Goal: Transaction & Acquisition: Purchase product/service

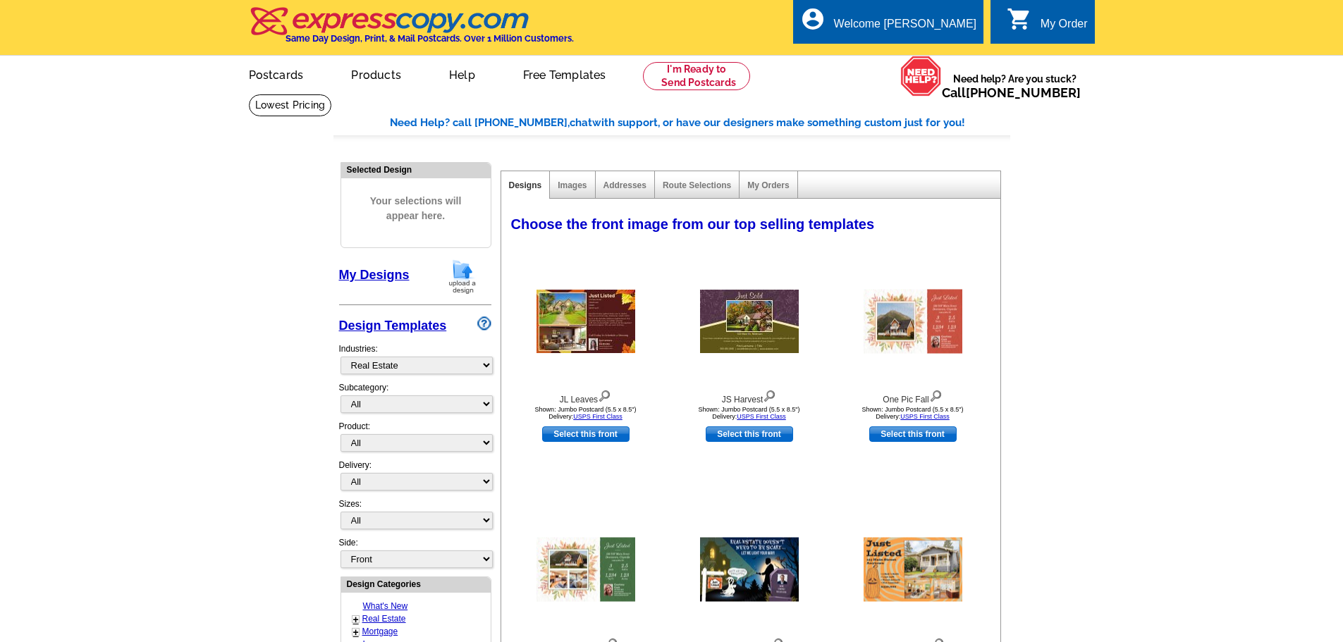
select select "785"
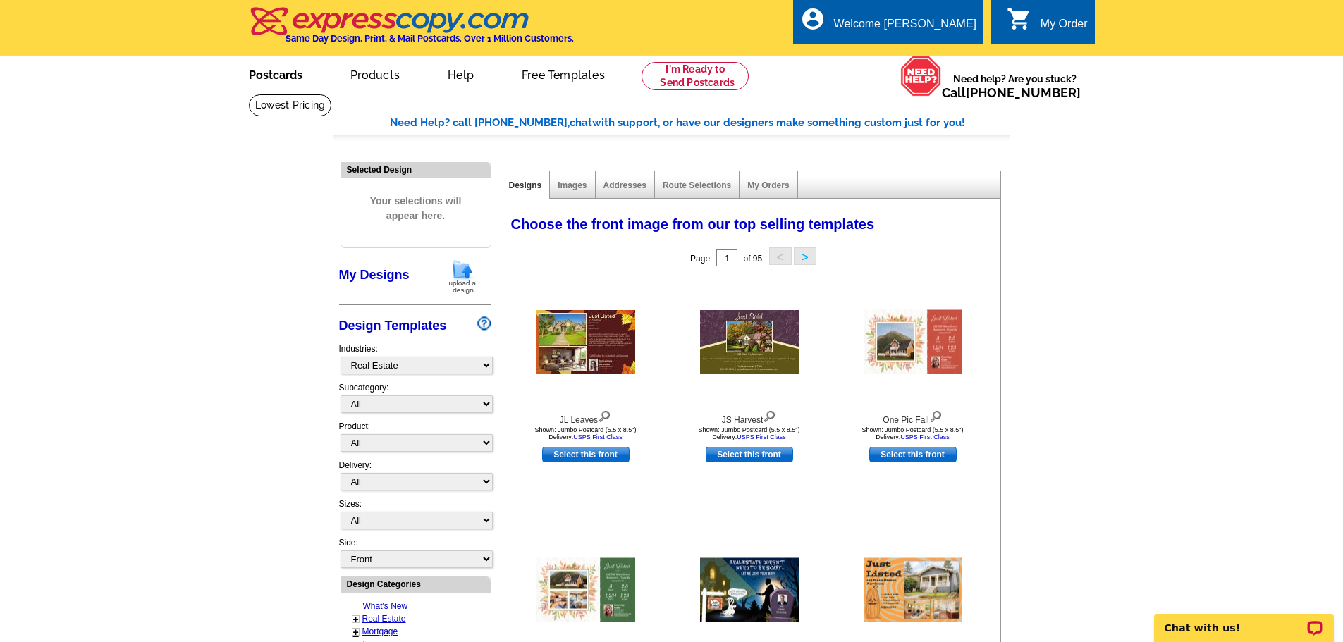
click at [274, 80] on link "Postcards" at bounding box center [275, 73] width 99 height 33
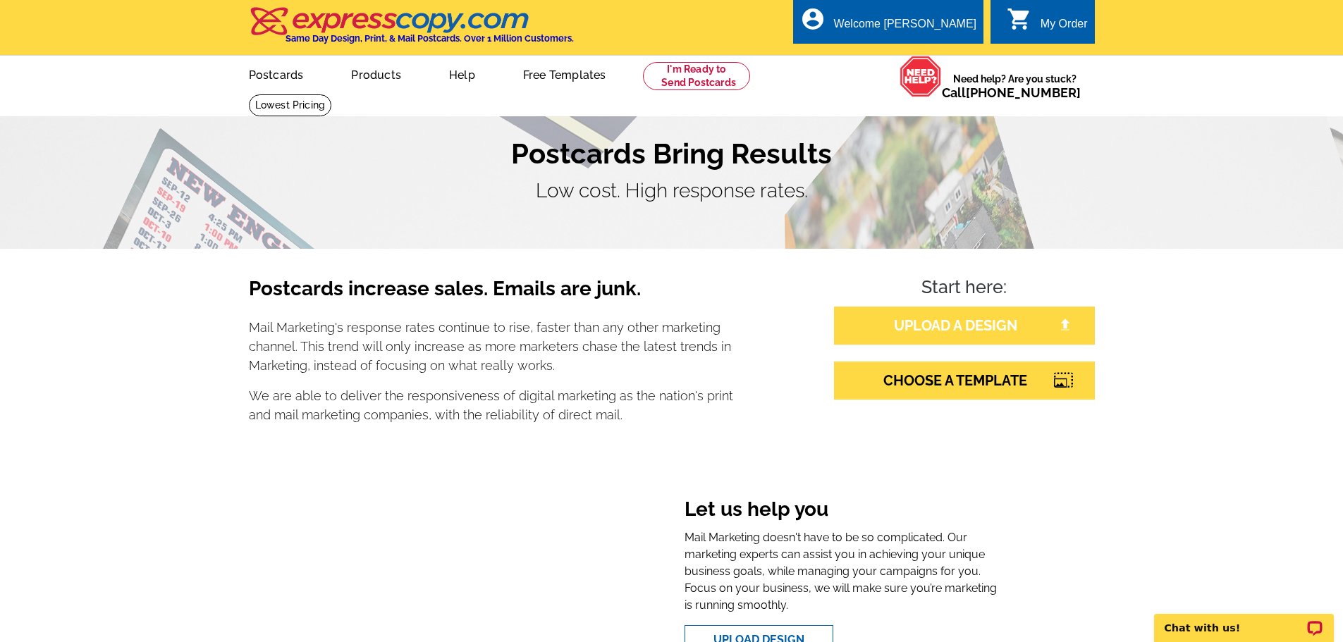
click at [895, 320] on link "UPLOAD A DESIGN" at bounding box center [964, 326] width 261 height 38
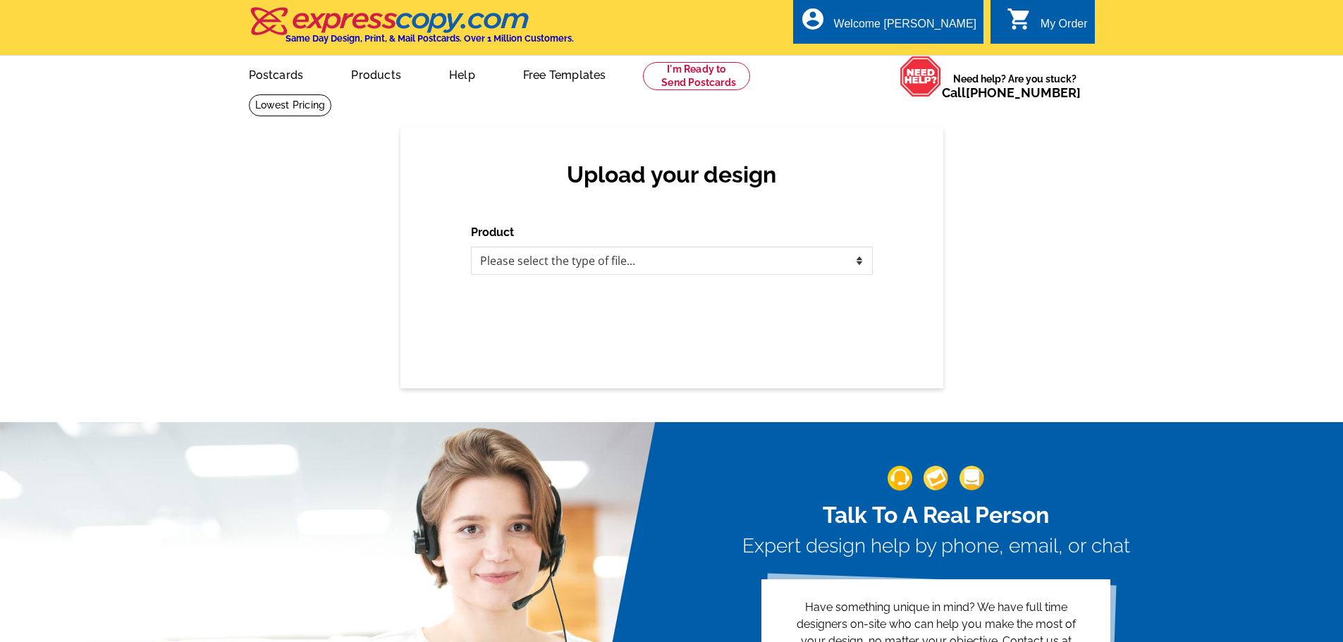
click at [562, 247] on div "Product Please select the type of file... Postcards Business Cards Letters and …" at bounding box center [672, 249] width 402 height 51
click at [555, 260] on select "Please select the type of file... Postcards Business Cards Letters and flyers G…" at bounding box center [672, 261] width 402 height 28
select select "1"
click at [471, 247] on select "Please select the type of file... Postcards Business Cards Letters and flyers G…" at bounding box center [672, 261] width 402 height 28
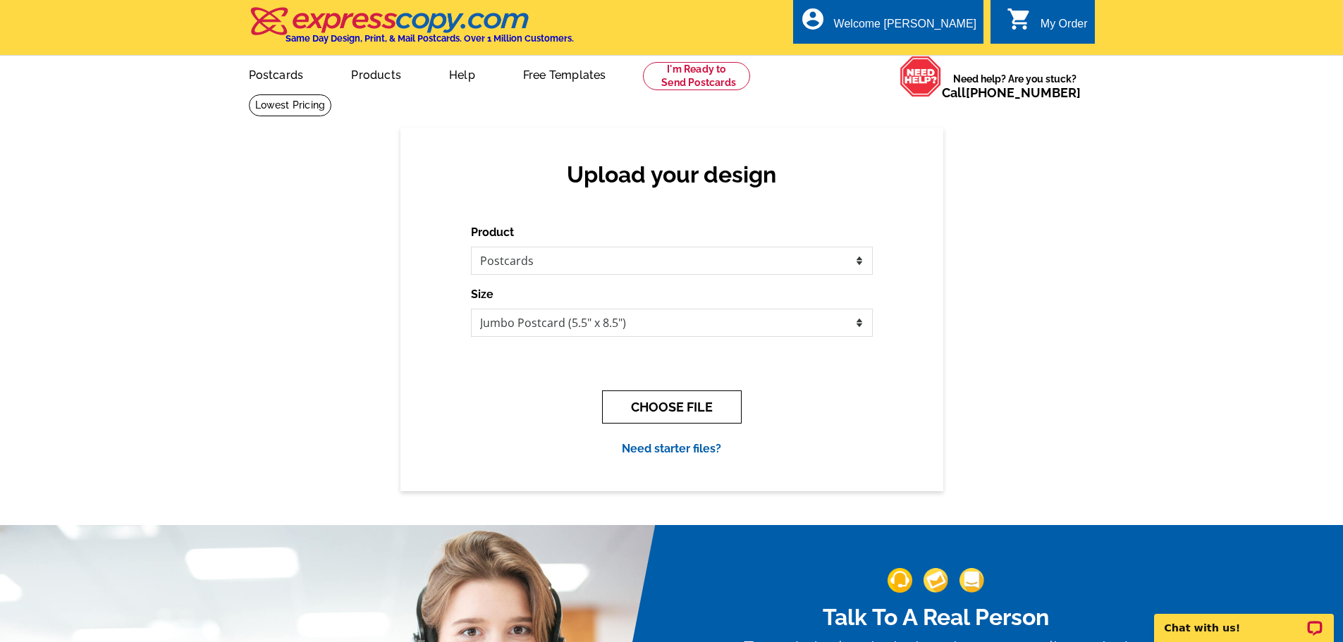
click at [671, 412] on button "CHOOSE FILE" at bounding box center [672, 407] width 140 height 33
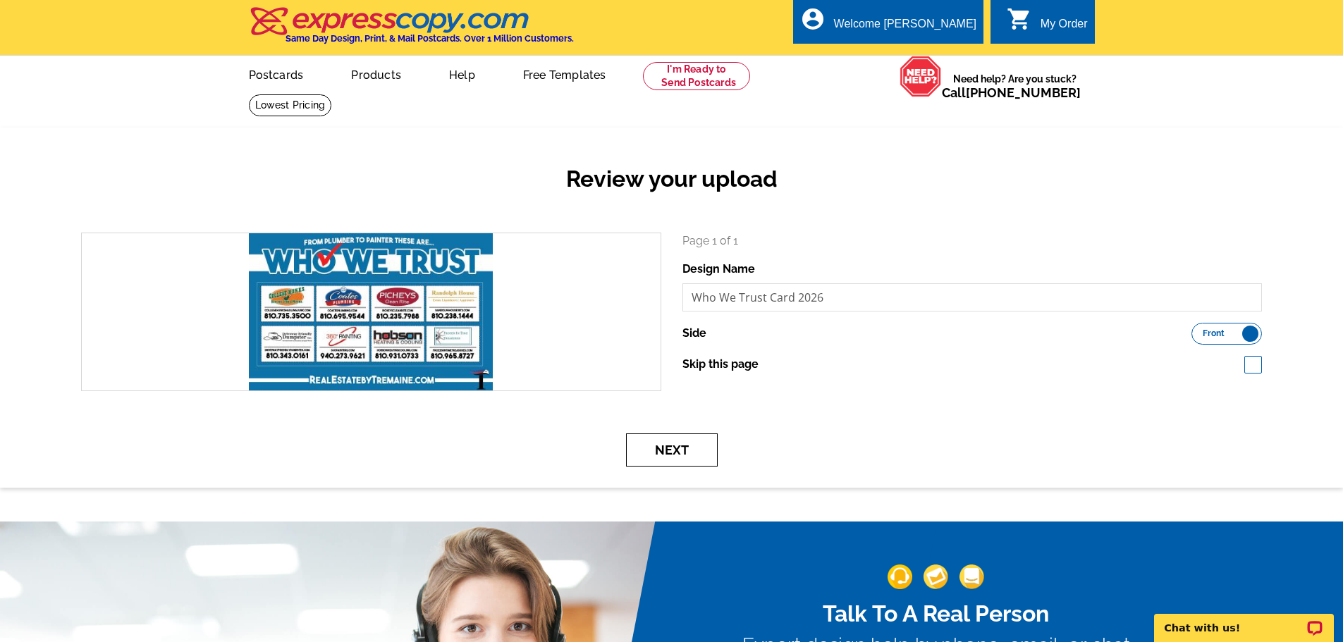
click at [685, 448] on button "Next" at bounding box center [672, 450] width 92 height 33
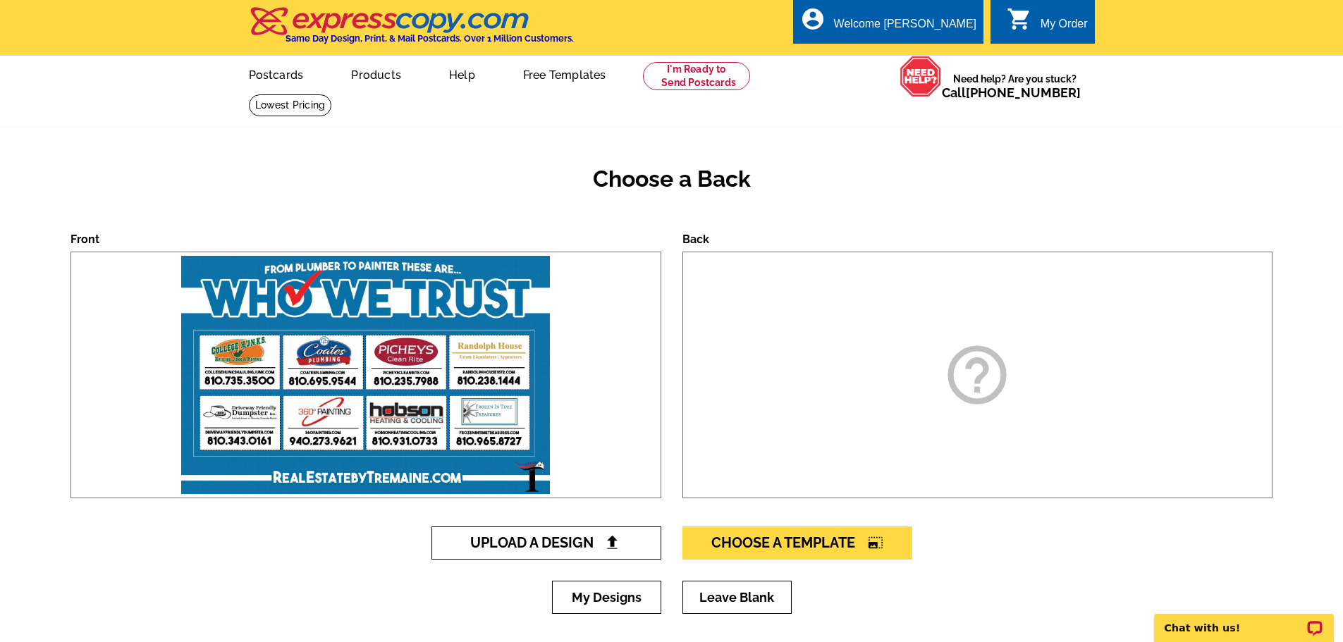
click at [534, 541] on span "Upload A Design" at bounding box center [546, 542] width 152 height 17
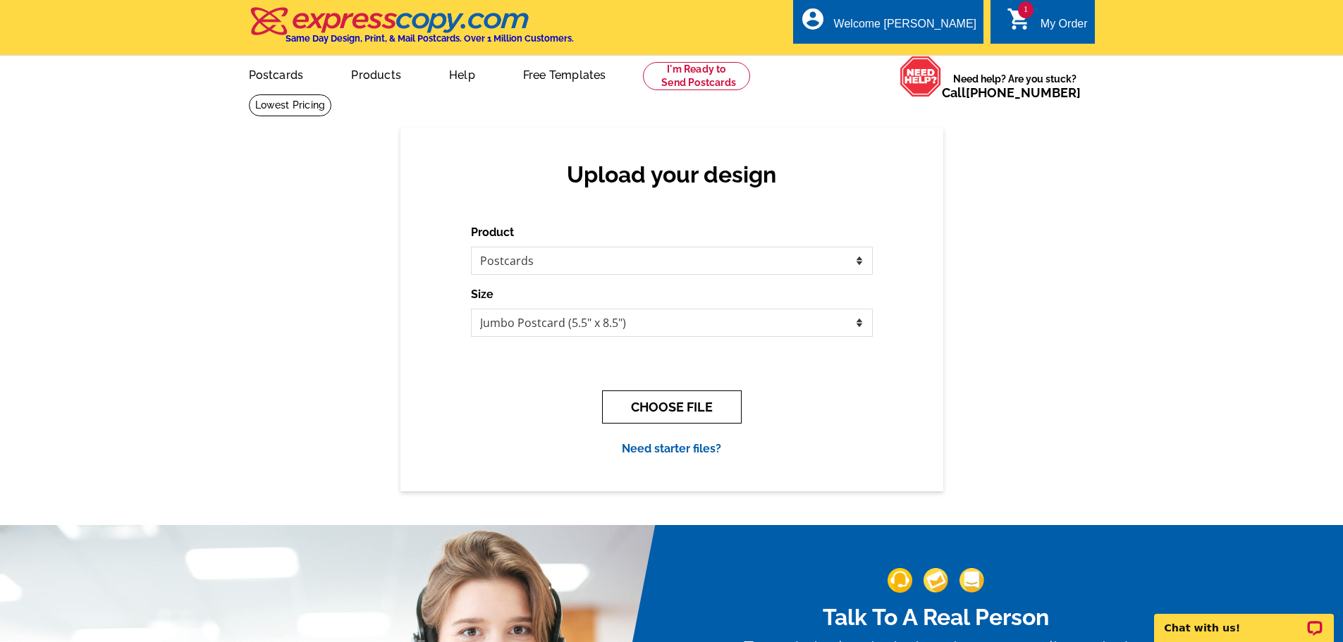
click at [639, 404] on button "CHOOSE FILE" at bounding box center [672, 407] width 140 height 33
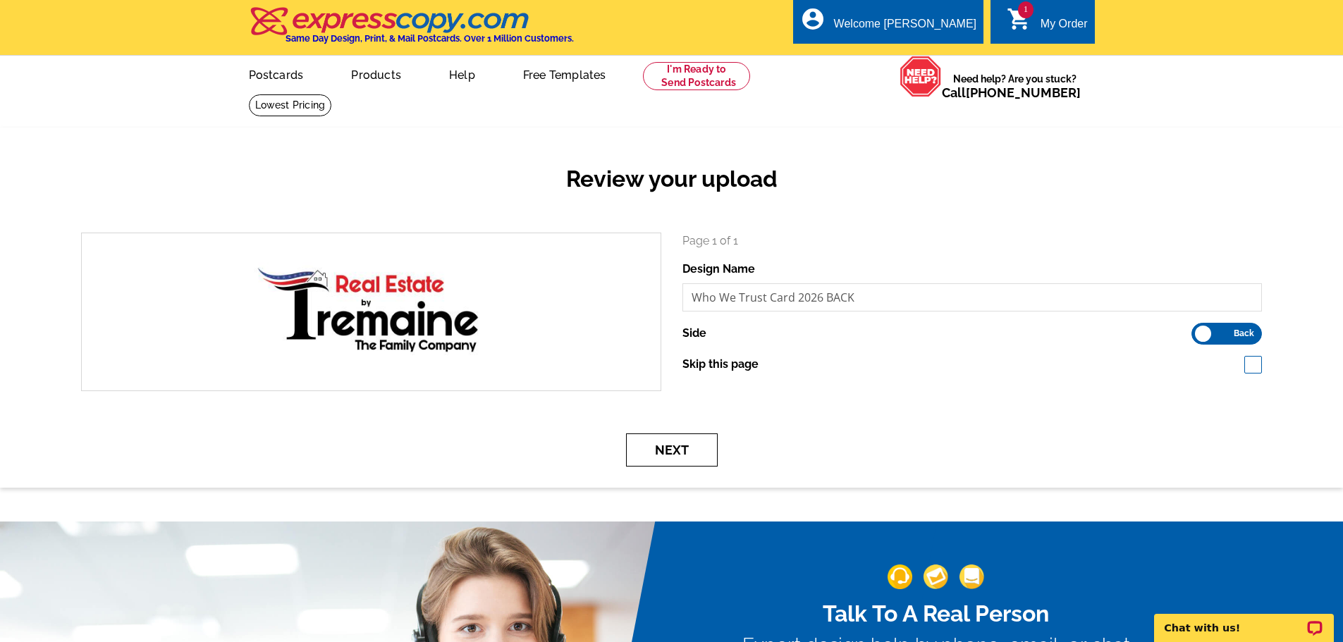
click at [687, 455] on button "Next" at bounding box center [672, 450] width 92 height 33
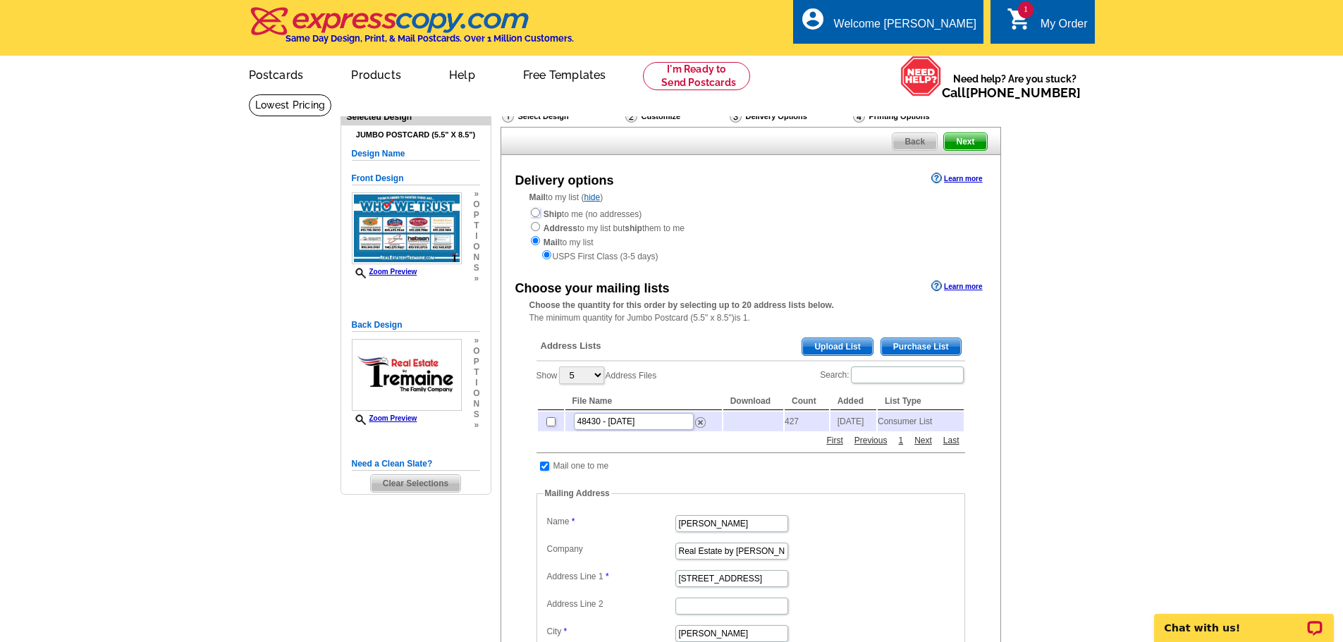
click at [537, 214] on input "radio" at bounding box center [535, 212] width 9 height 9
radio input "true"
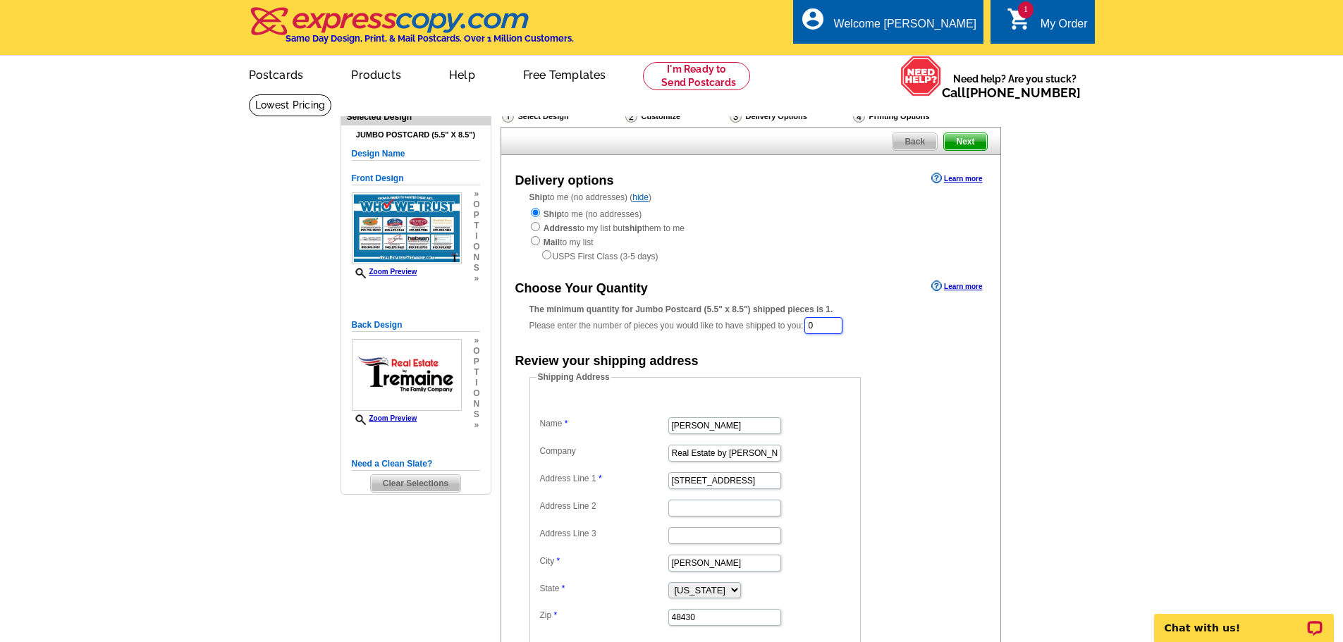
drag, startPoint x: 822, startPoint y: 332, endPoint x: 799, endPoint y: 350, distance: 29.2
click at [801, 345] on div "Choose Your Quantity Learn more The minimum quantity for Jumbo Postcard (5.5" x…" at bounding box center [750, 461] width 499 height 369
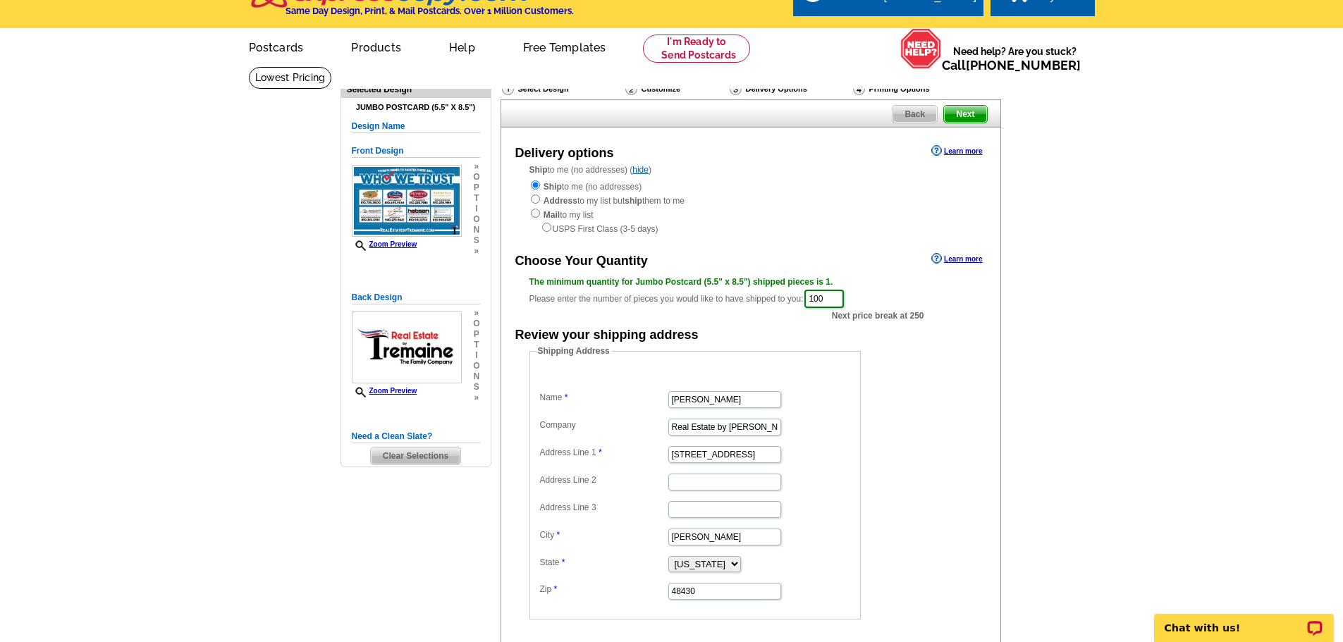
scroll to position [141, 0]
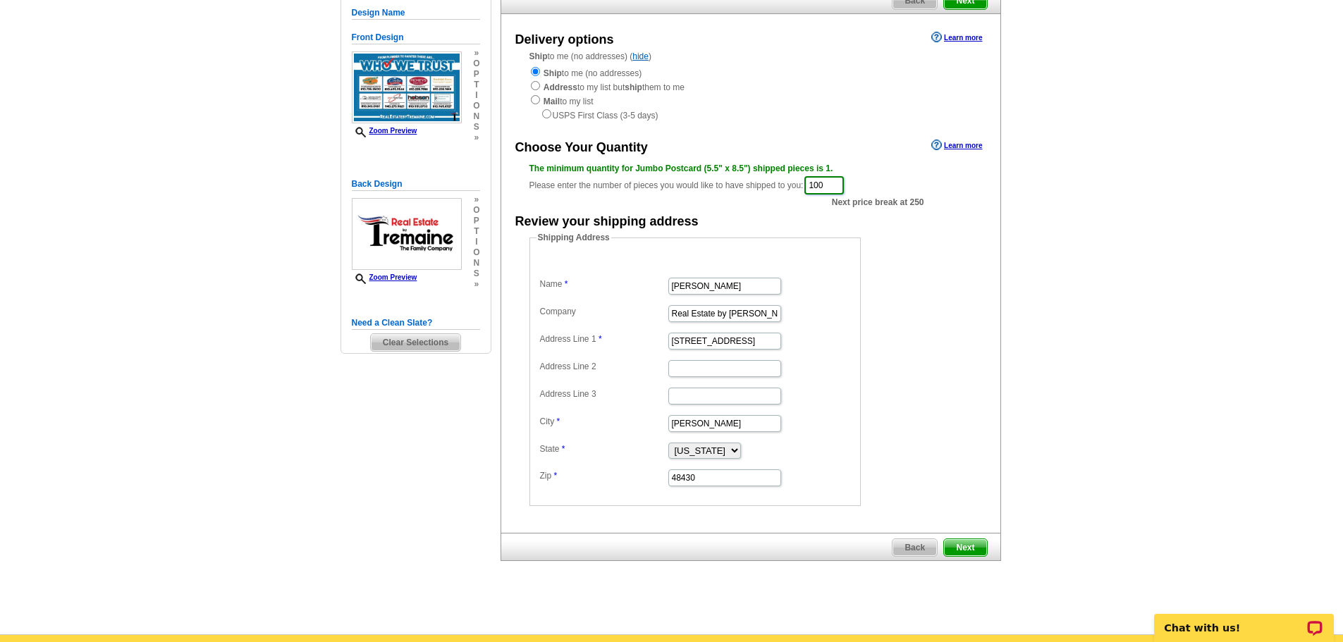
type input "100"
click at [965, 546] on span "Next" at bounding box center [965, 547] width 42 height 17
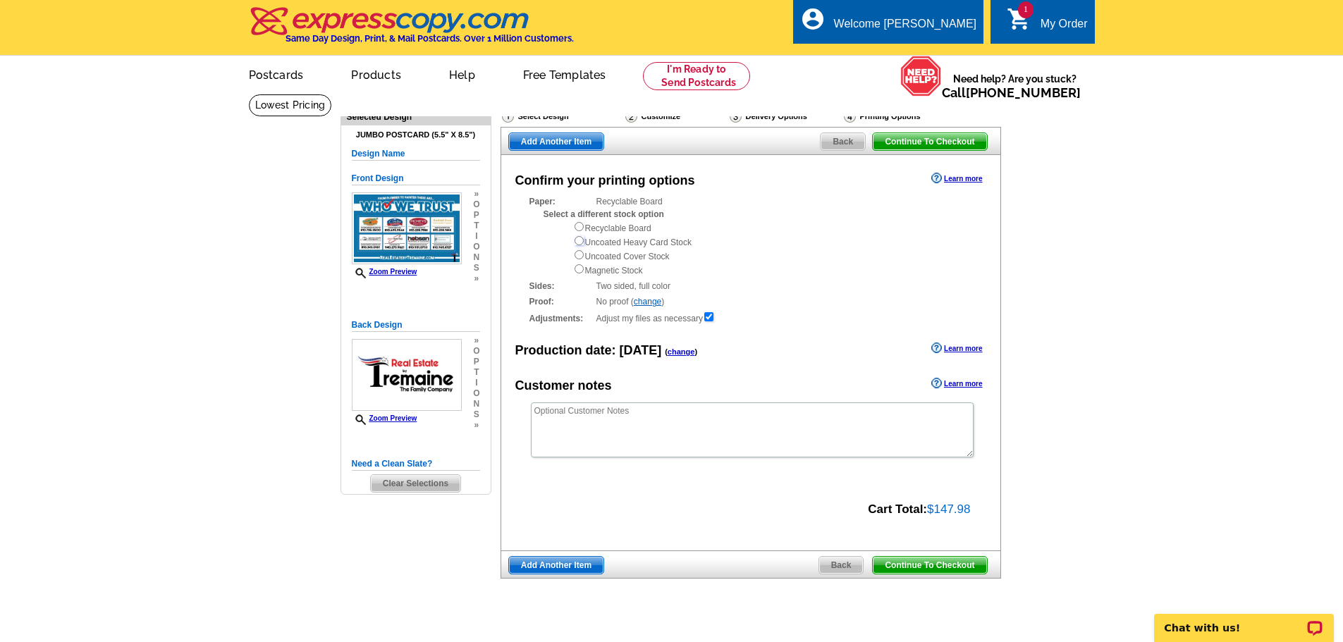
click at [577, 244] on input "radio" at bounding box center [579, 240] width 9 height 9
radio input "true"
click at [921, 567] on span "Continue To Checkout" at bounding box center [930, 565] width 114 height 17
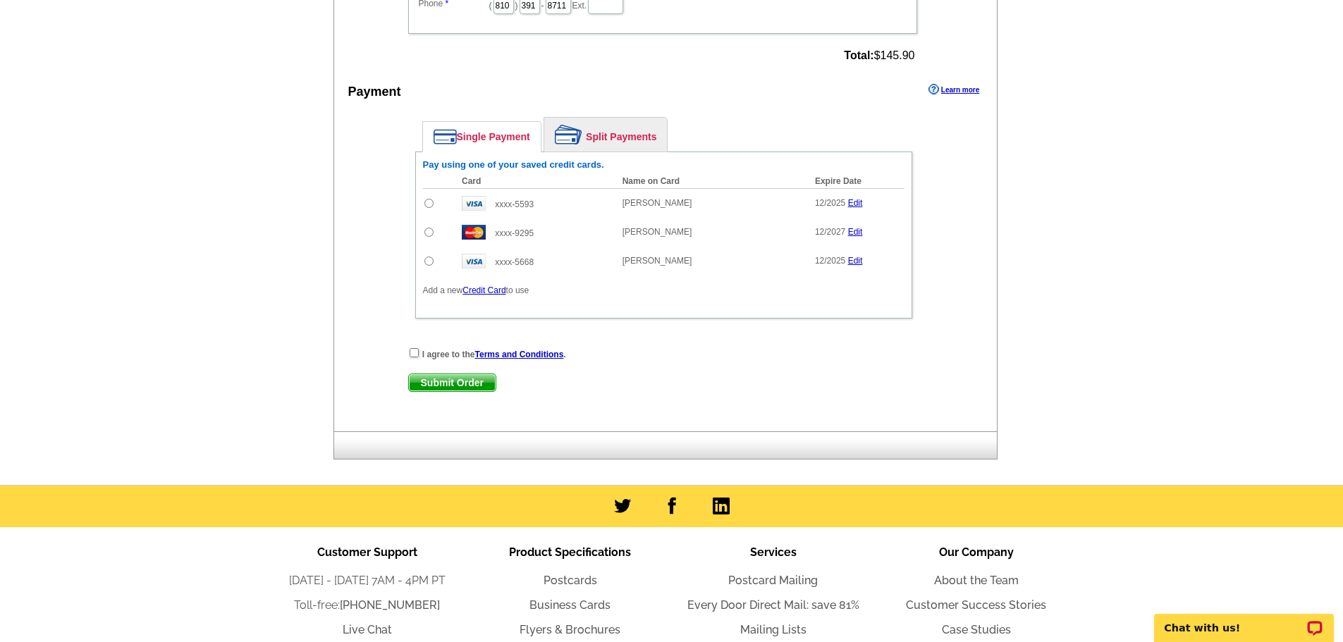
scroll to position [846, 0]
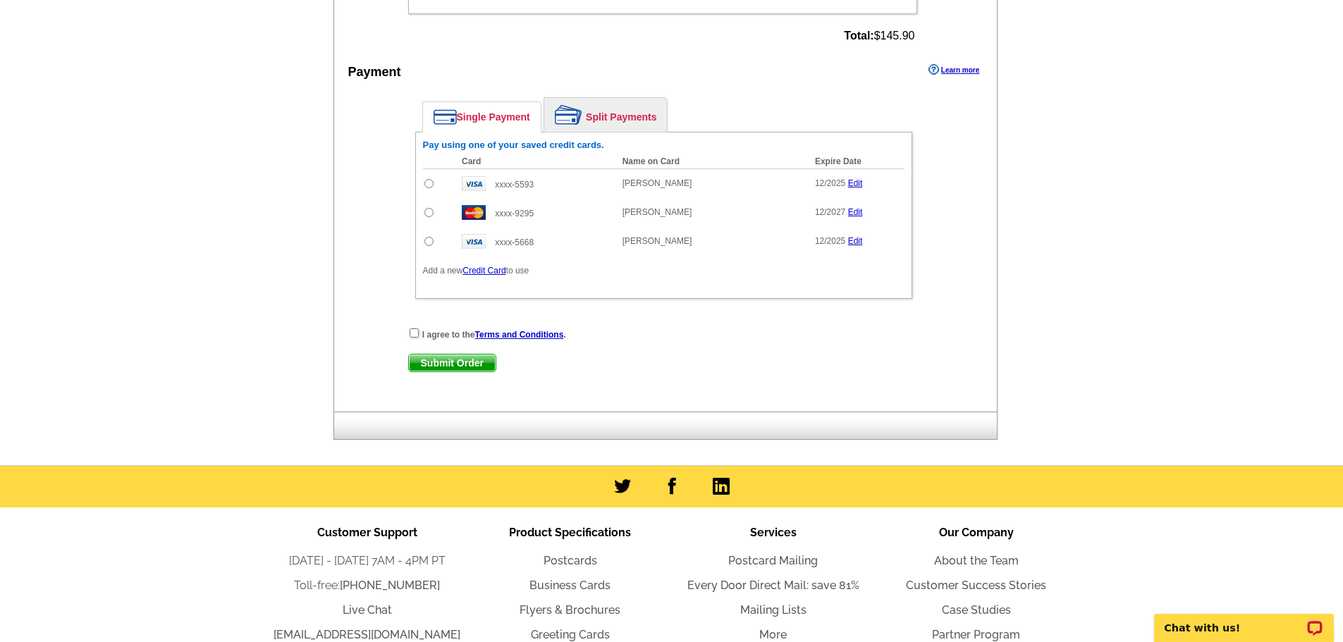
click at [483, 271] on link "Credit Card" at bounding box center [483, 271] width 43 height 10
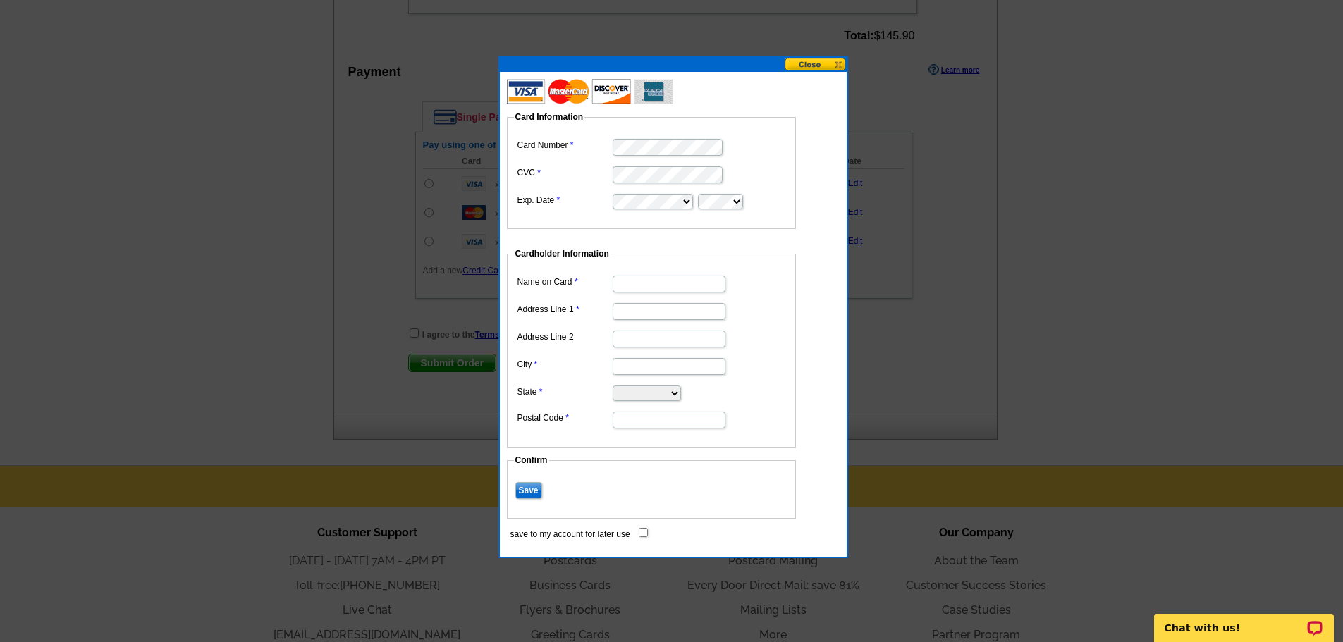
click at [624, 286] on input "Name on Card" at bounding box center [669, 284] width 113 height 17
type input "[PERSON_NAME]"
click at [615, 313] on input "Address Line 1" at bounding box center [669, 311] width 113 height 17
type input "[STREET_ADDRESS]"
type input "Fenton"
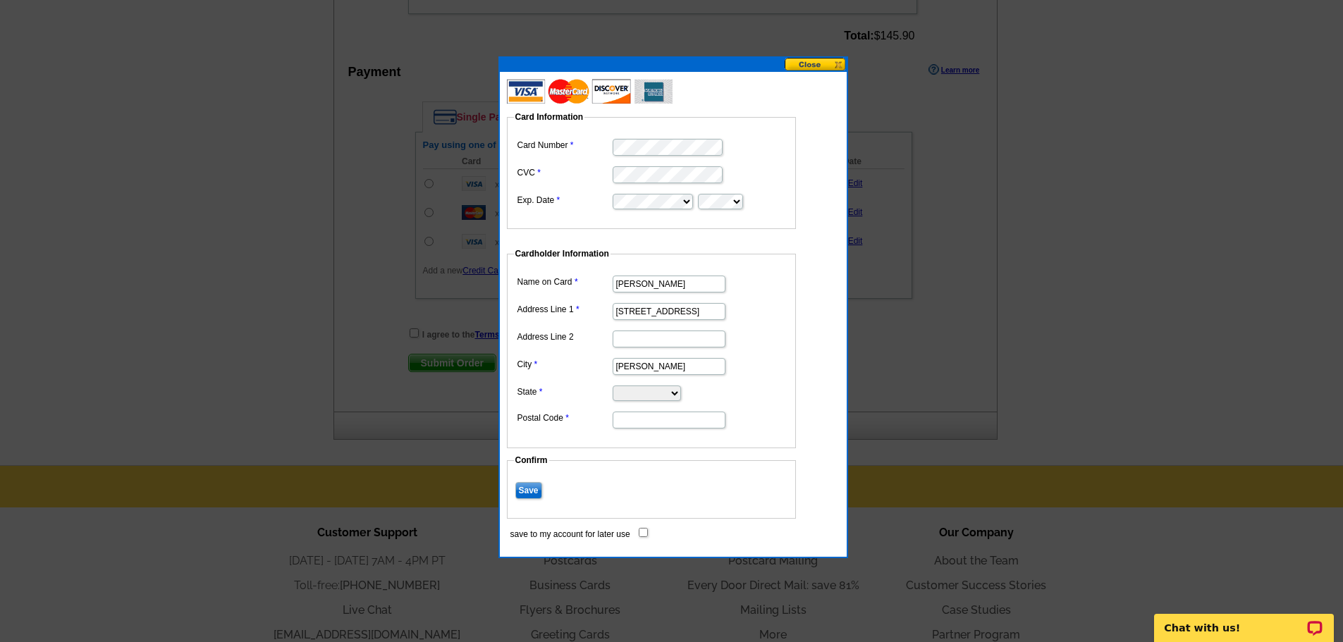
select select "MI"
type input "48430"
click at [639, 533] on input "save to my account for later use" at bounding box center [643, 532] width 9 height 9
checkbox input "true"
click at [527, 493] on input "Save" at bounding box center [528, 490] width 27 height 17
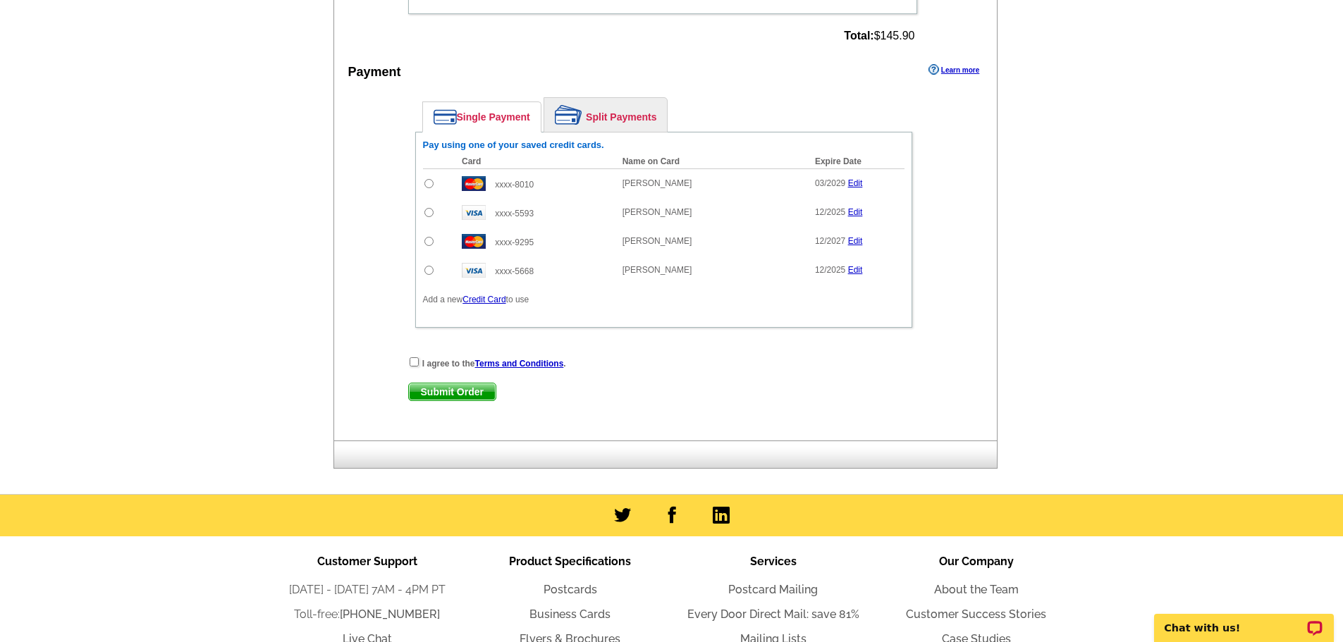
click at [430, 188] on input "radio" at bounding box center [428, 183] width 9 height 9
radio input "true"
click at [416, 360] on input "checkbox" at bounding box center [414, 361] width 9 height 9
checkbox input "true"
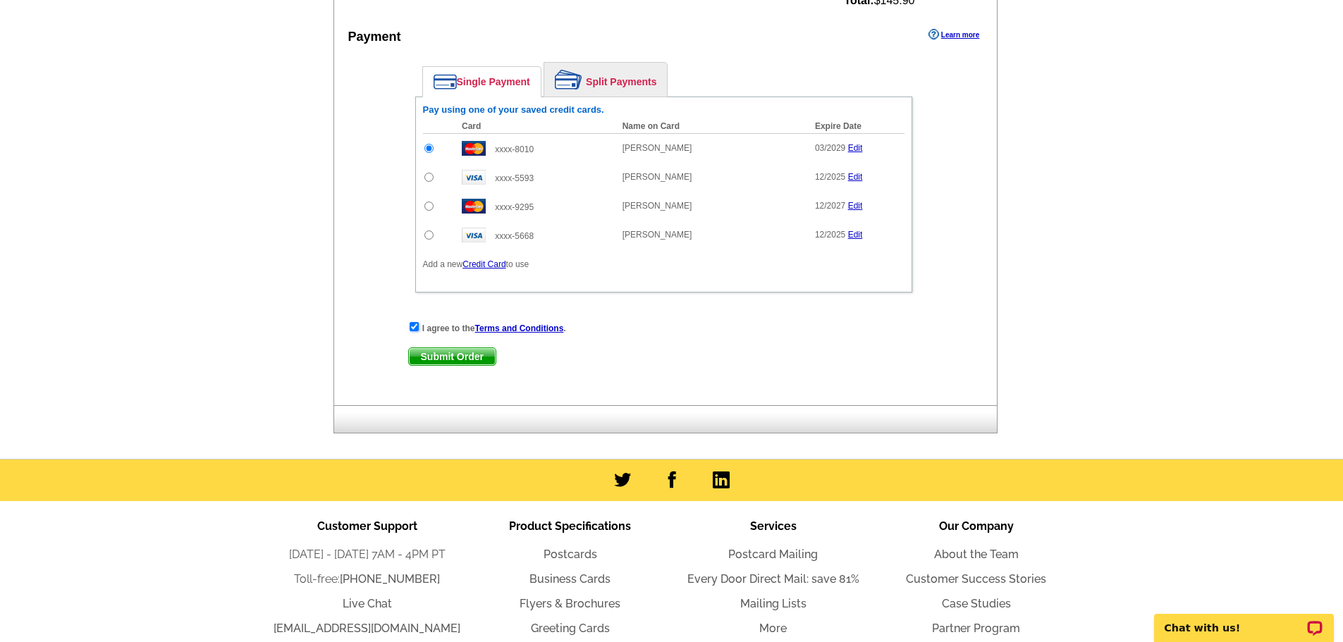
scroll to position [916, 0]
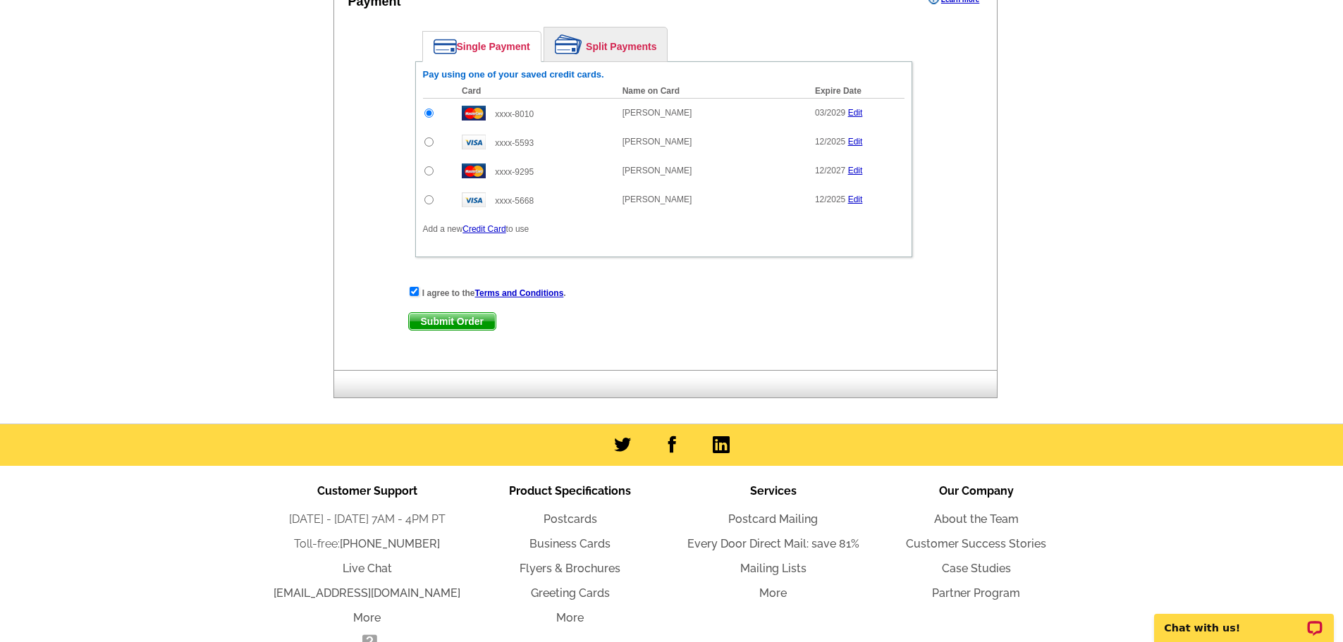
click at [453, 323] on span "Submit Order" at bounding box center [452, 321] width 87 height 17
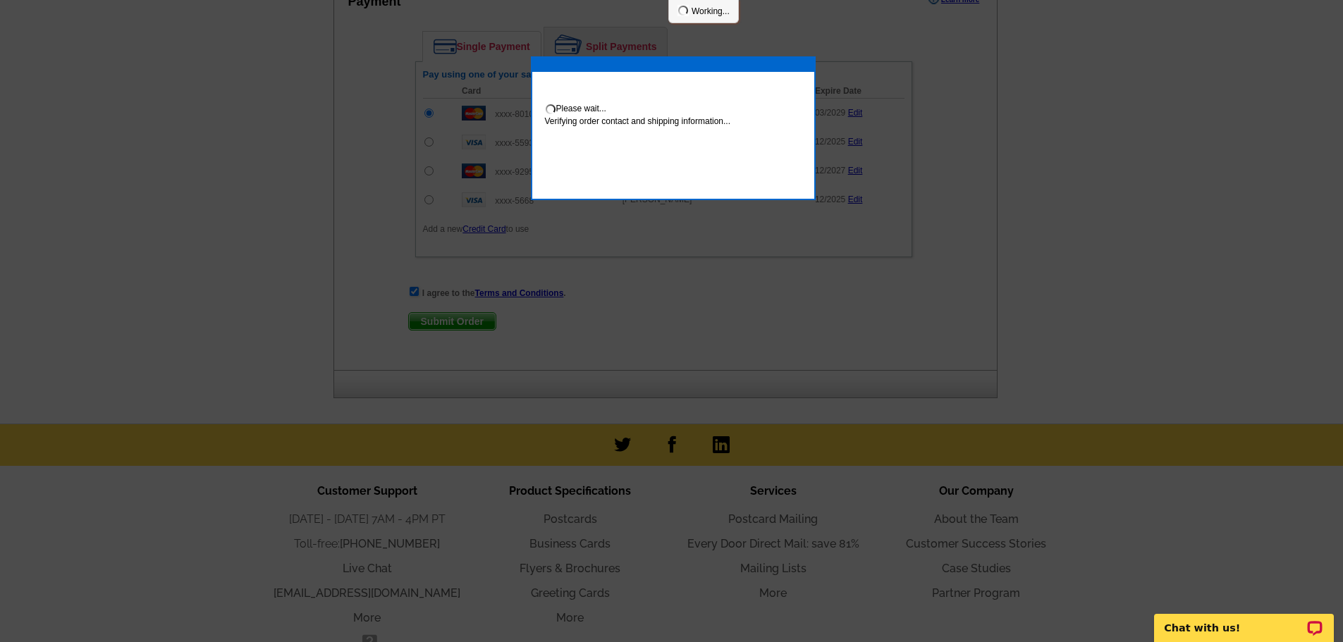
scroll to position [988, 0]
